Goal: Transaction & Acquisition: Purchase product/service

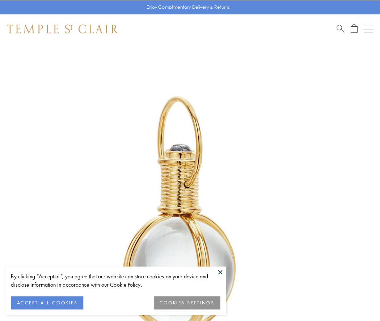
scroll to position [189, 0]
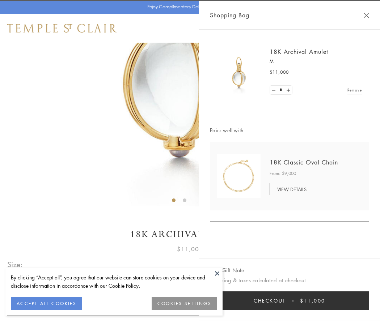
click at [290, 301] on button "Checkout $11,000" at bounding box center [289, 301] width 159 height 19
